Goal: Information Seeking & Learning: Learn about a topic

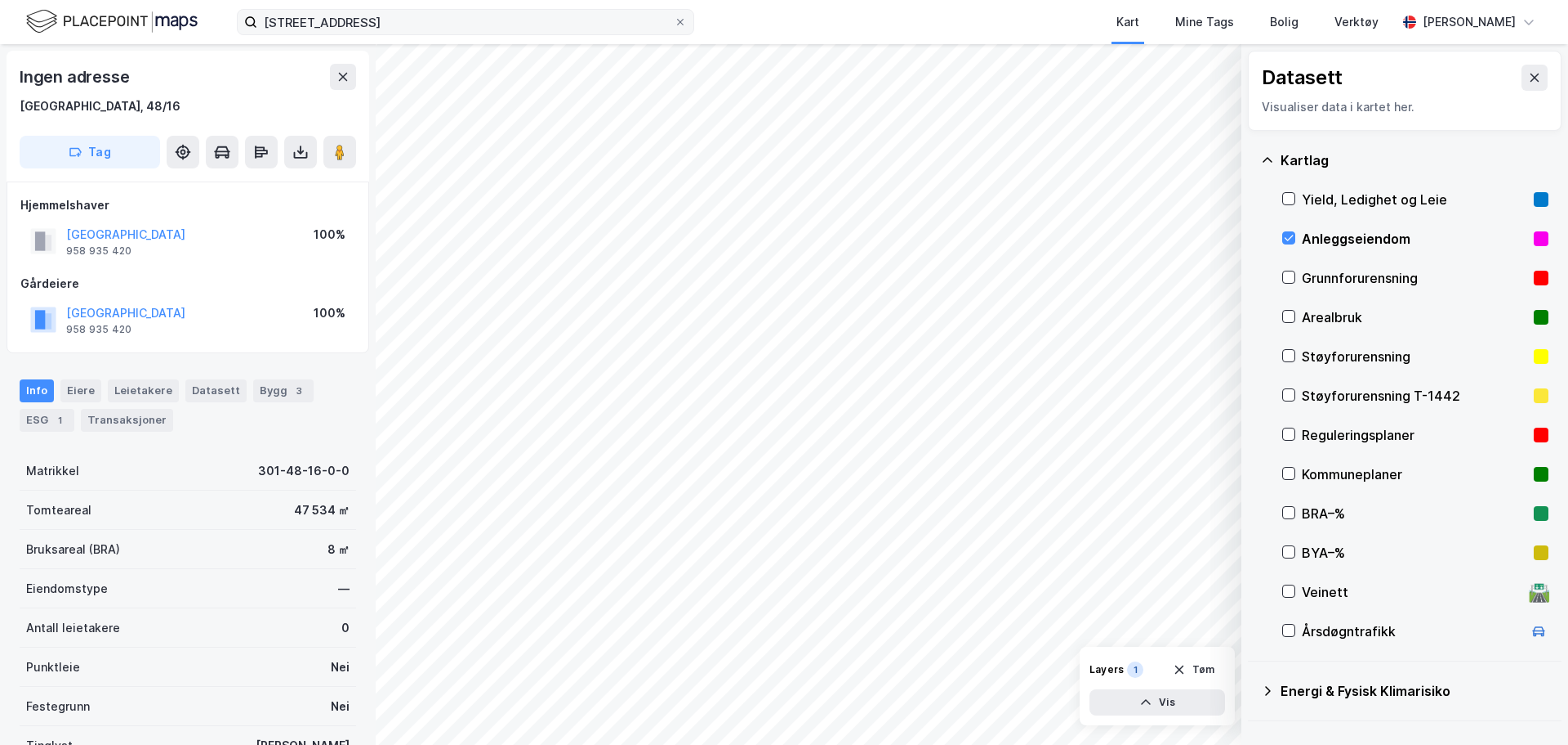
scroll to position [3, 0]
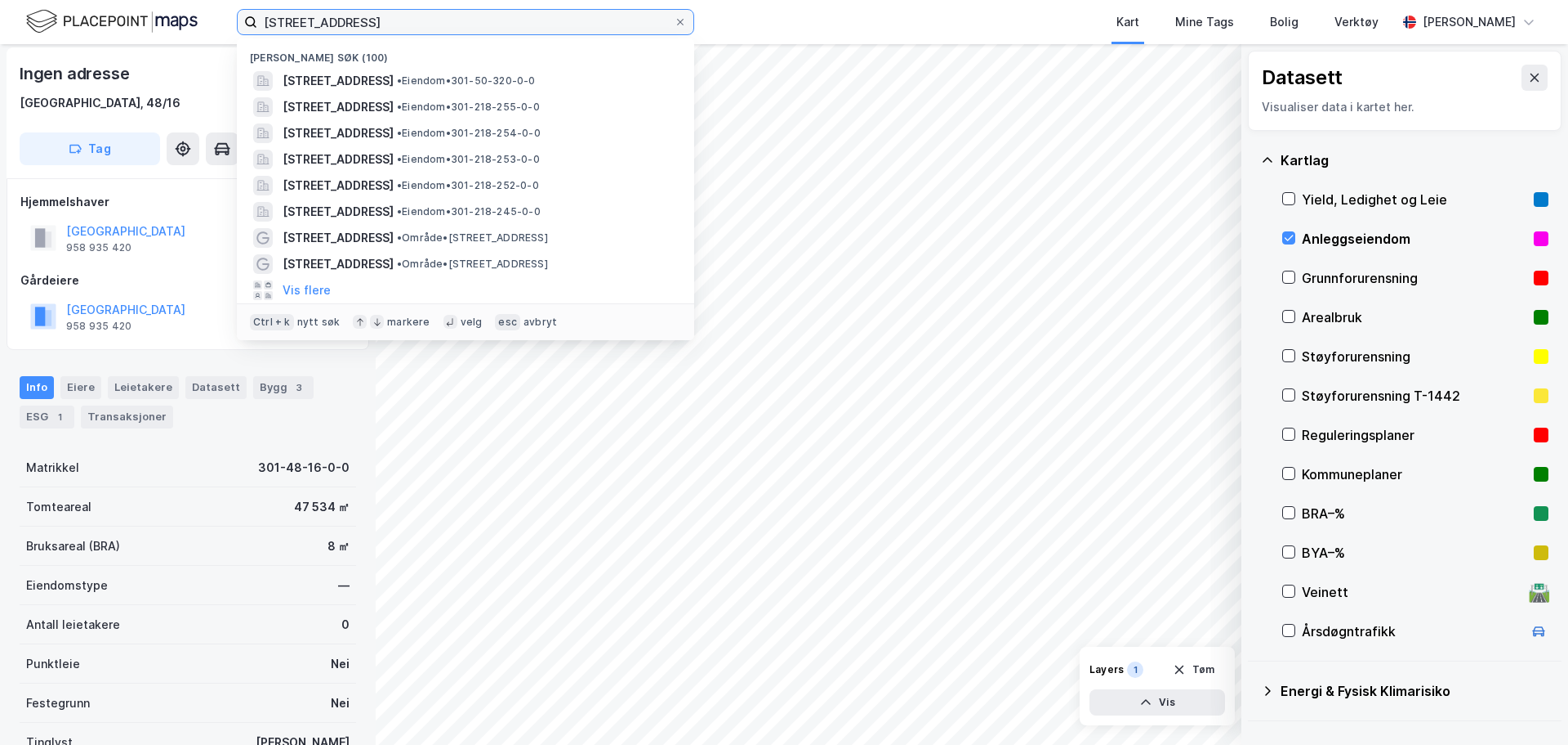
drag, startPoint x: 355, startPoint y: 28, endPoint x: 123, endPoint y: 43, distance: 232.5
click at [141, 40] on div "50/320, oslo Nylige søk (100) [STREET_ADDRESS] • Eiendom • 301-50-320-0-0 [STRE…" at bounding box center [784, 22] width 1568 height 44
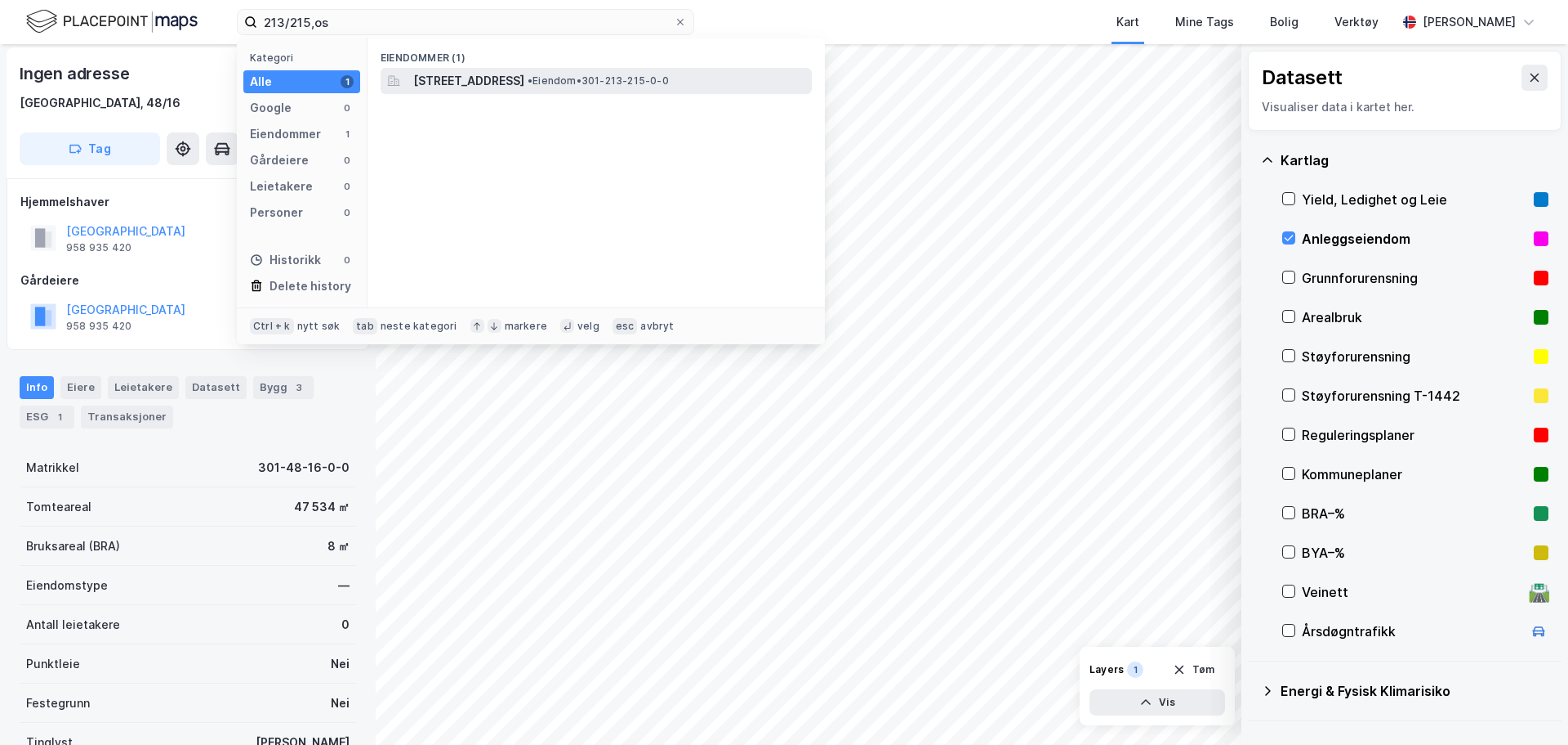
click at [525, 81] on span "[STREET_ADDRESS]" at bounding box center [469, 81] width 111 height 20
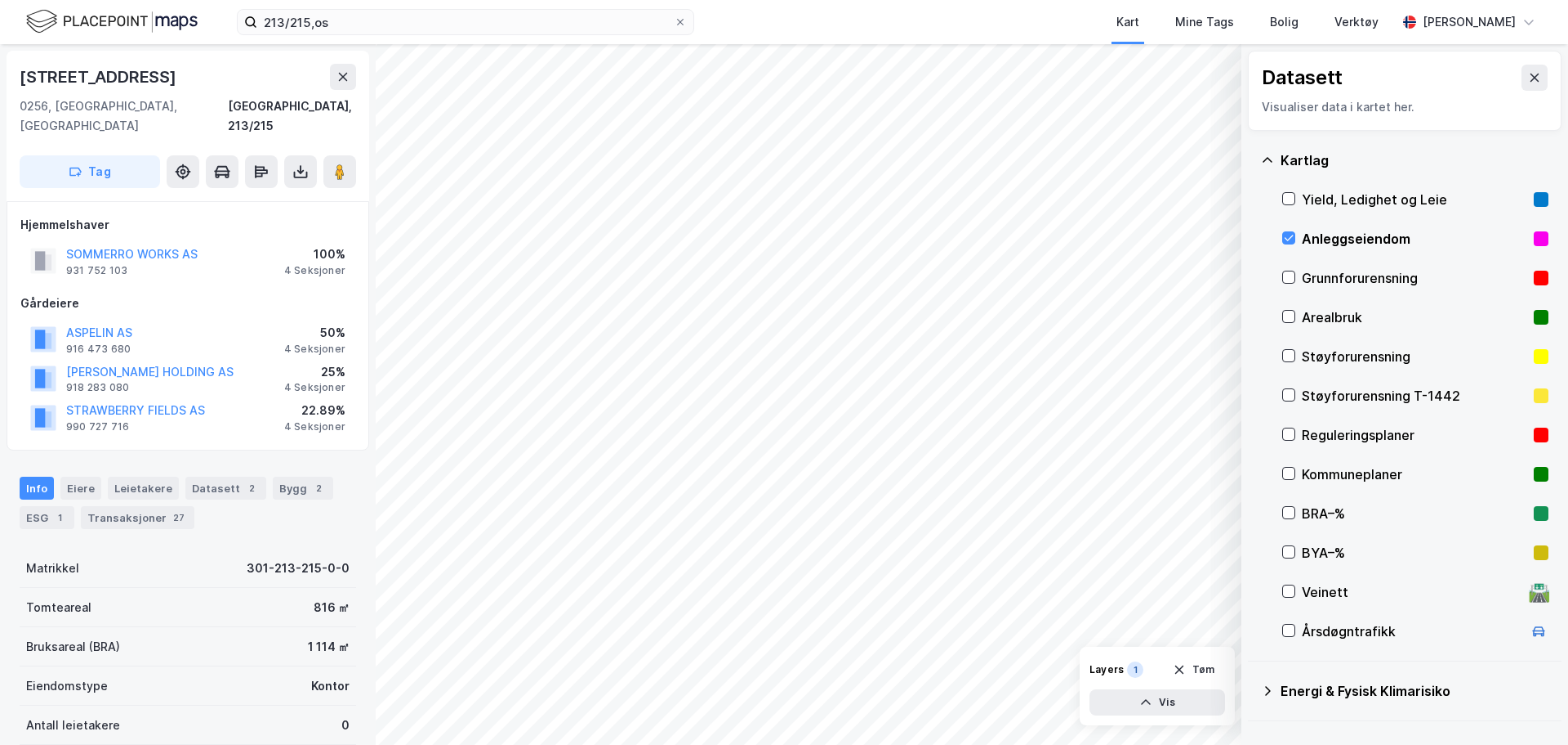
scroll to position [3, 0]
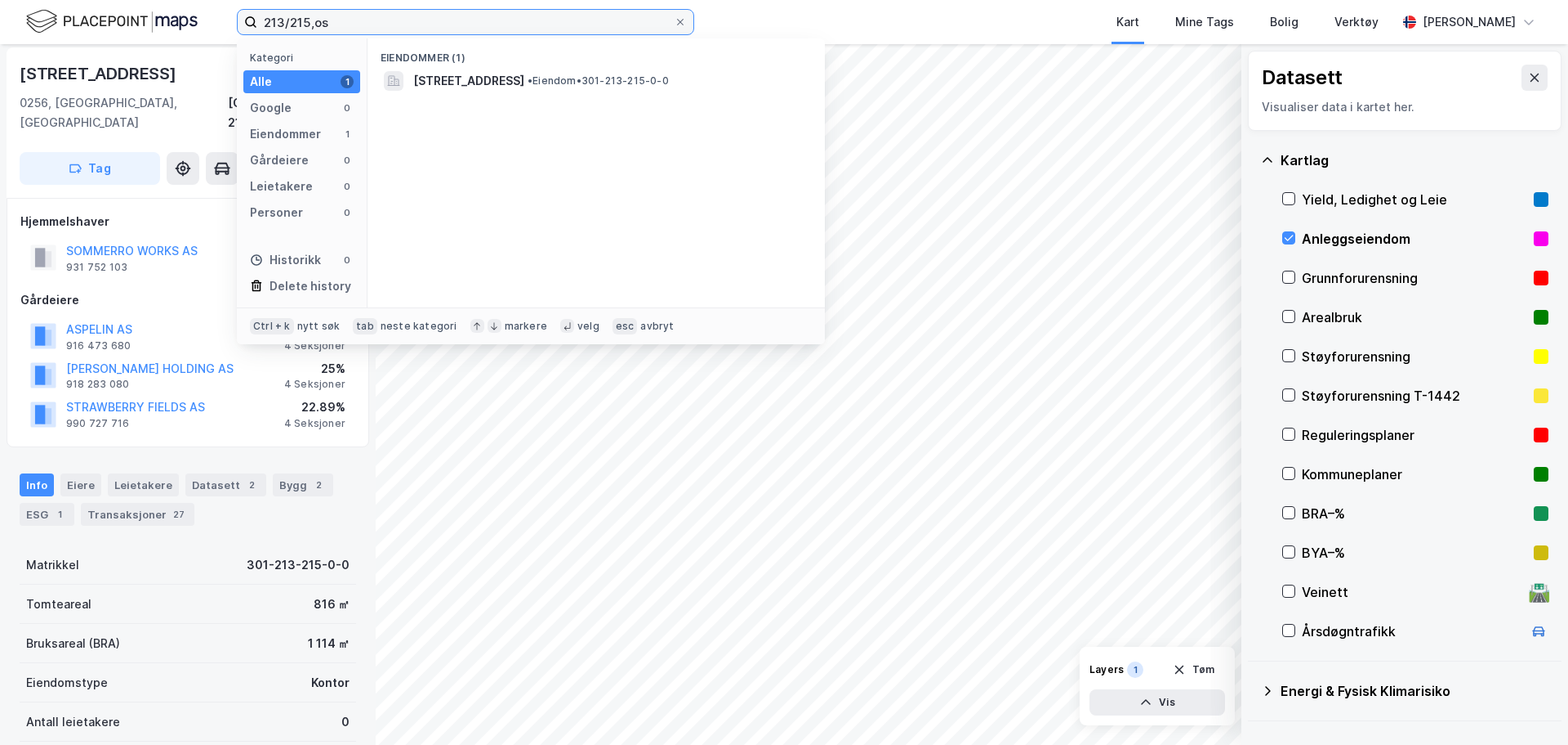
drag, startPoint x: 378, startPoint y: 25, endPoint x: 88, endPoint y: 23, distance: 290.0
click at [88, 23] on div "213/215,os Kategori Alle 1 Google 0 Eiendommer 1 Gårdeiere 0 Leietakere 0 Perso…" at bounding box center [784, 22] width 1568 height 44
type input "213/71, os"
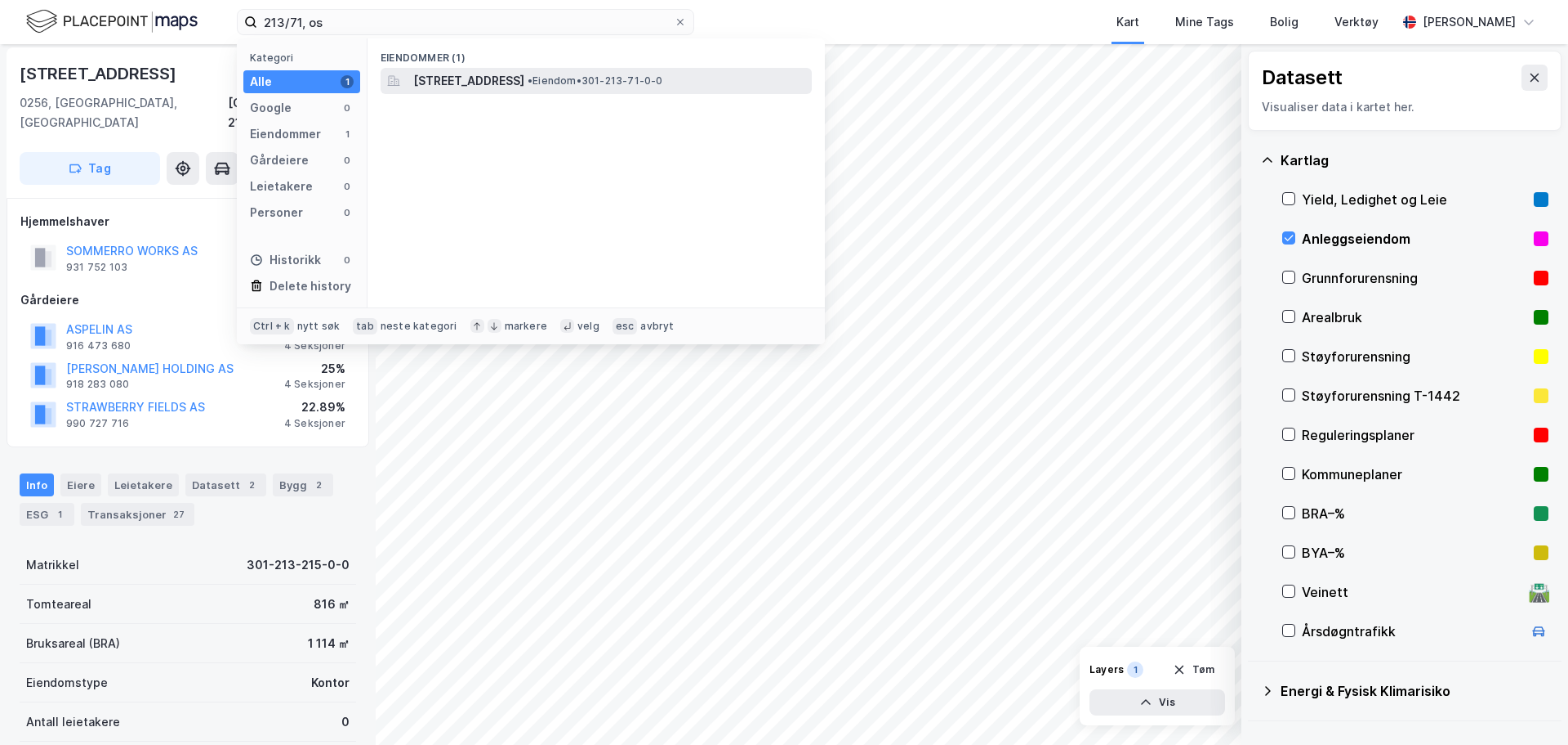
click at [525, 73] on span "[STREET_ADDRESS]" at bounding box center [469, 81] width 111 height 20
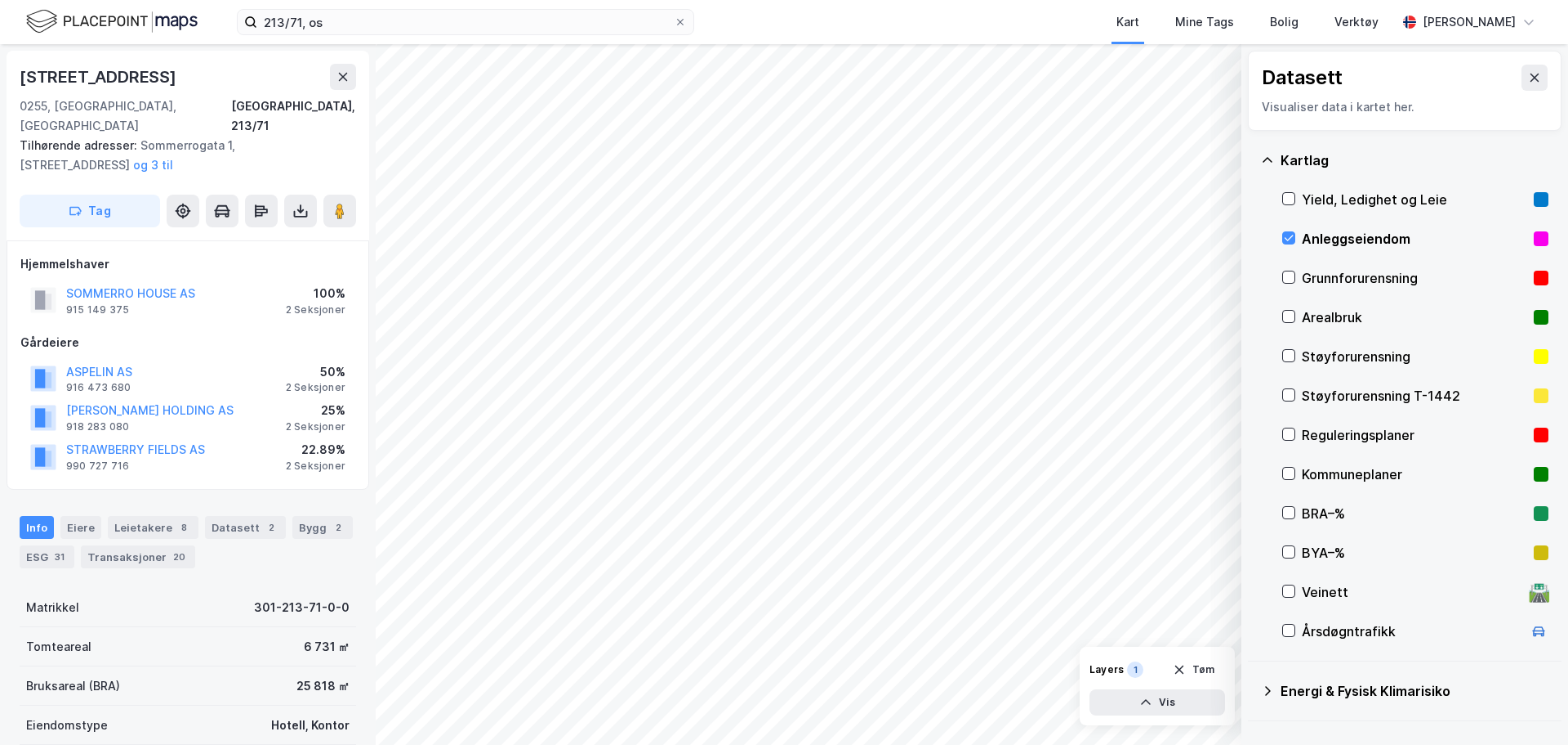
scroll to position [3, 0]
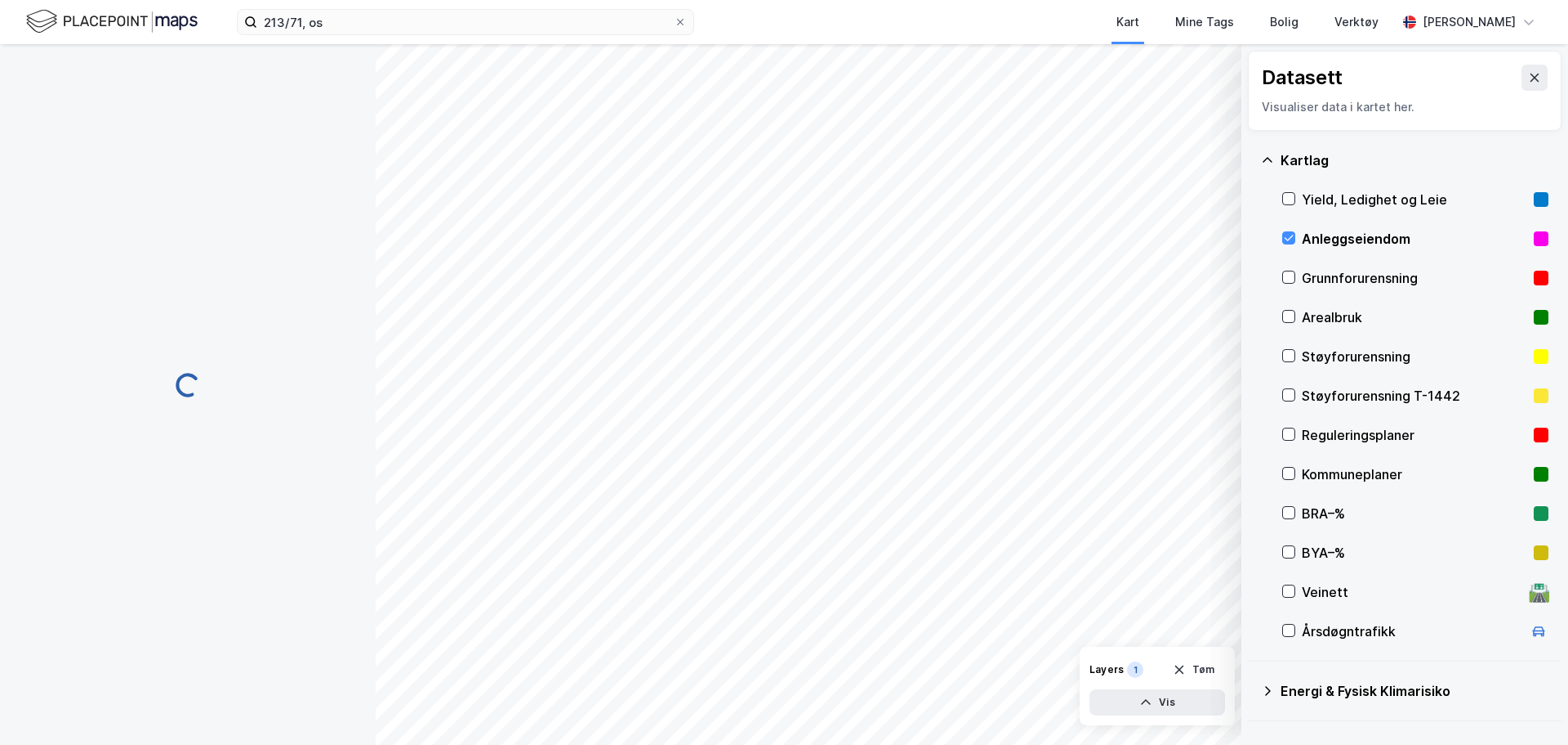
scroll to position [3, 0]
